Goal: Information Seeking & Learning: Check status

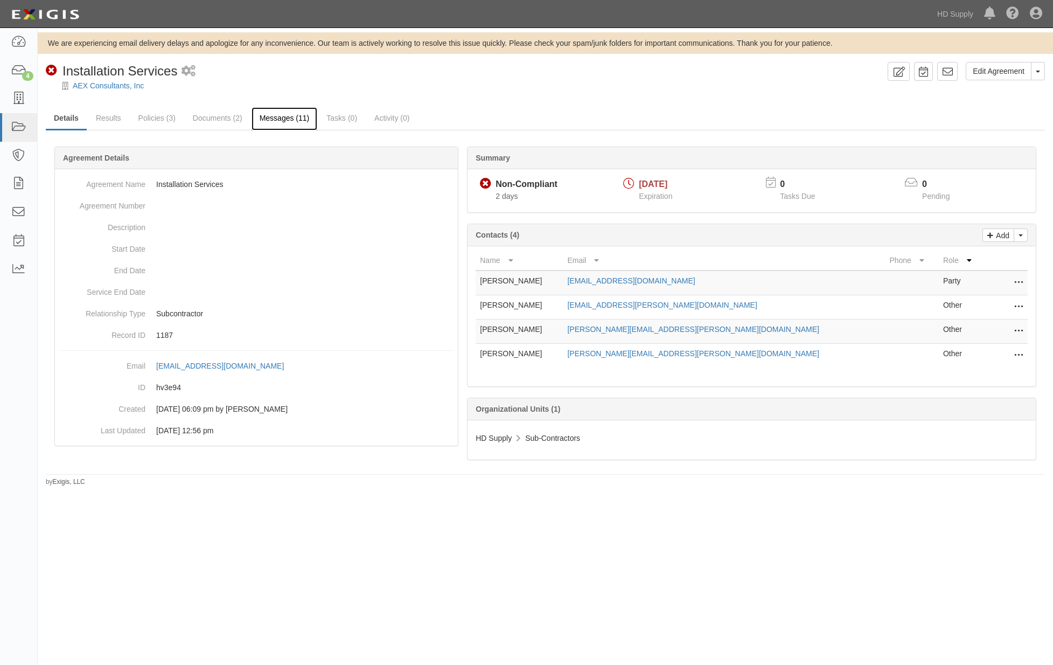
click at [296, 120] on link "Messages (11)" at bounding box center [285, 118] width 66 height 23
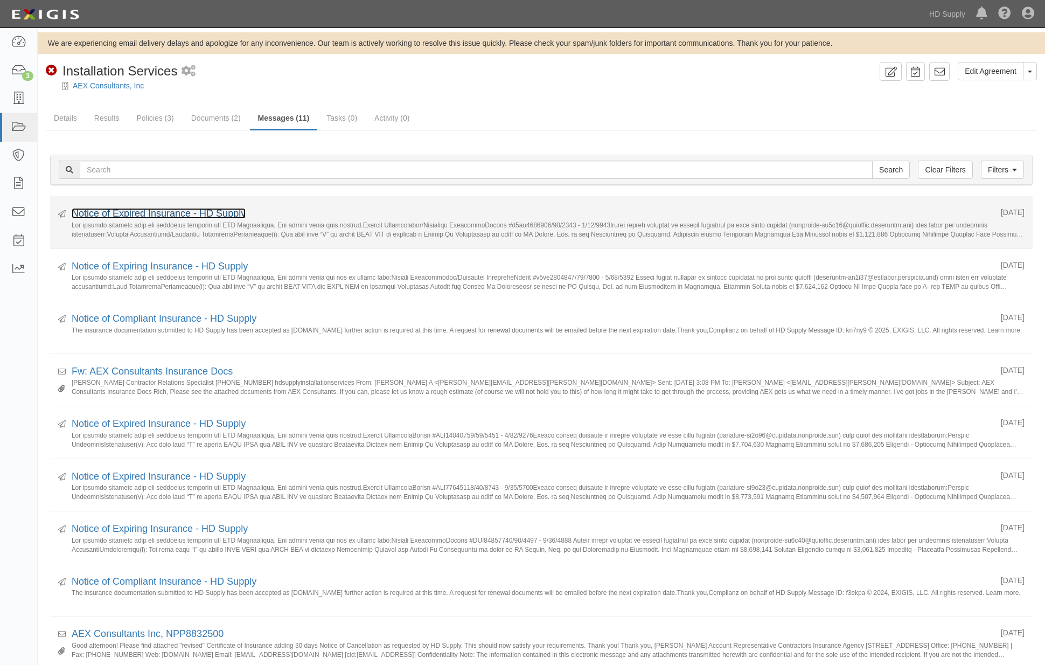
click at [205, 214] on link "Notice of Expired Insurance - HD Supply" at bounding box center [159, 213] width 174 height 11
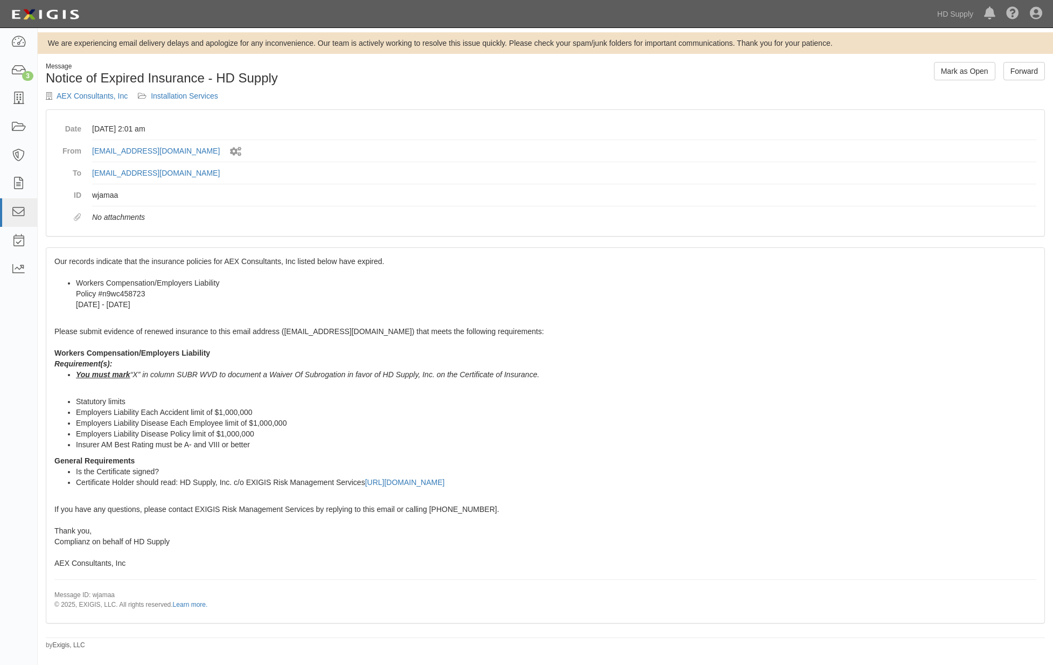
drag, startPoint x: 57, startPoint y: 258, endPoint x: 582, endPoint y: 477, distance: 569.0
click at [582, 477] on span "Our records indicate that the insurance policies for AEX Consultants, Inc liste…" at bounding box center [545, 433] width 982 height 352
copy span "Our records indicate that the insurance policies for AEX Consultants, Inc liste…"
